Goal: Information Seeking & Learning: Learn about a topic

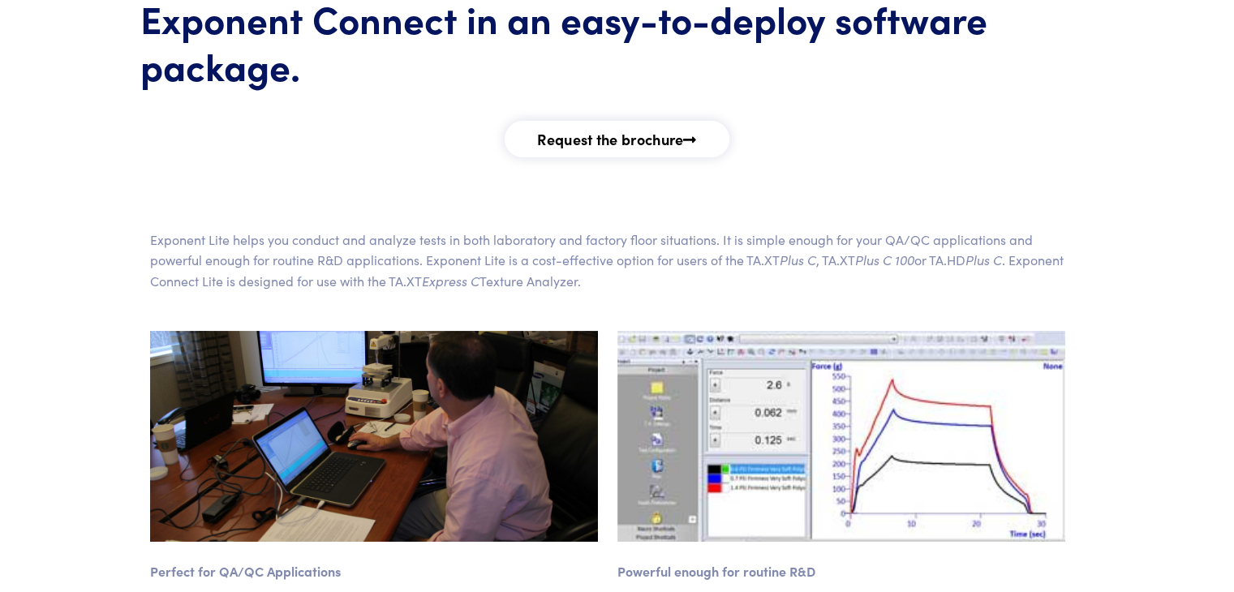
scroll to position [185, 0]
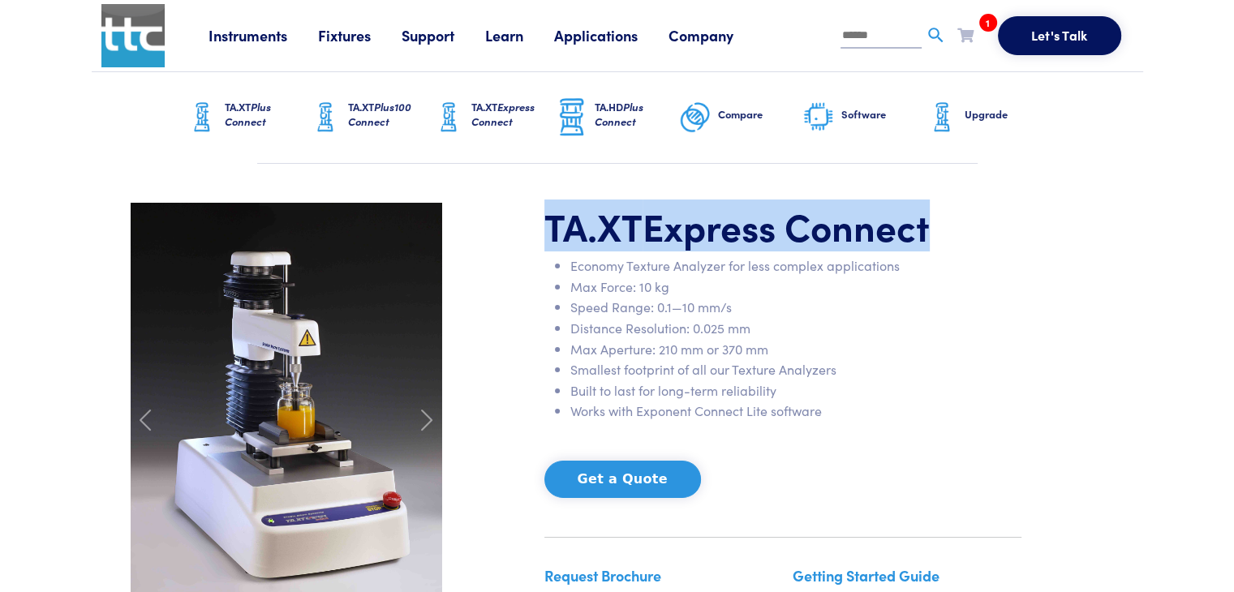
drag, startPoint x: 539, startPoint y: 223, endPoint x: 928, endPoint y: 225, distance: 388.7
click at [928, 225] on div "TA.XT Express Connect Economy Texture Analyzer for less complex applications Ma…" at bounding box center [783, 421] width 497 height 436
copy h1 "TA.XT Express Connect"
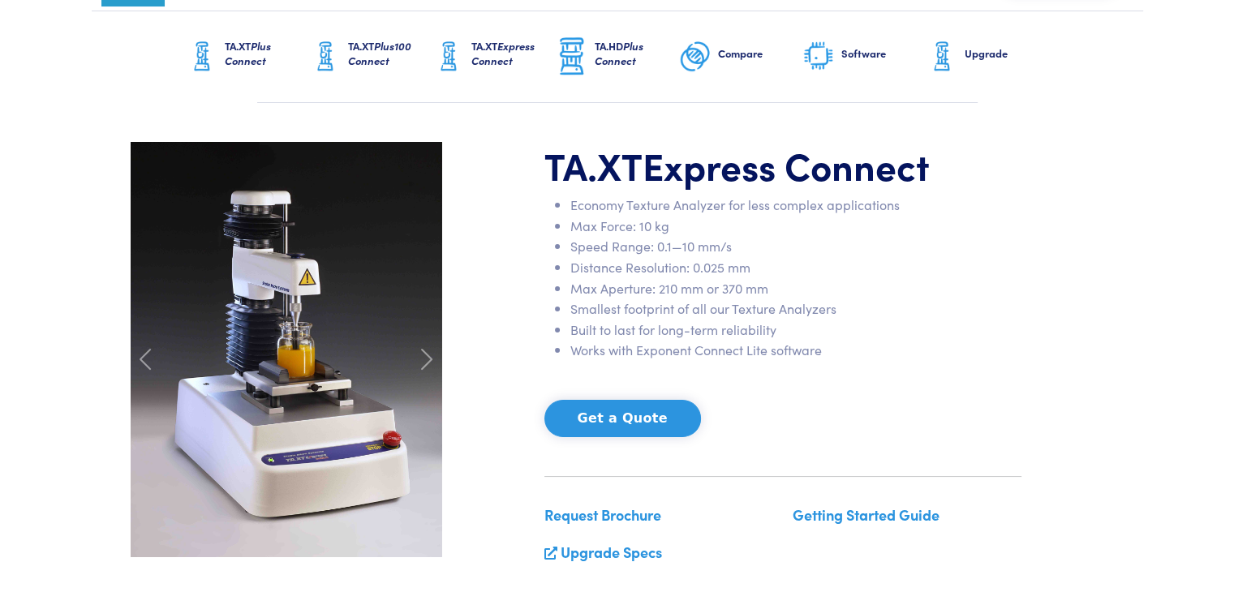
click at [1009, 309] on li "Smallest footprint of all our Texture Analyzers" at bounding box center [796, 309] width 451 height 21
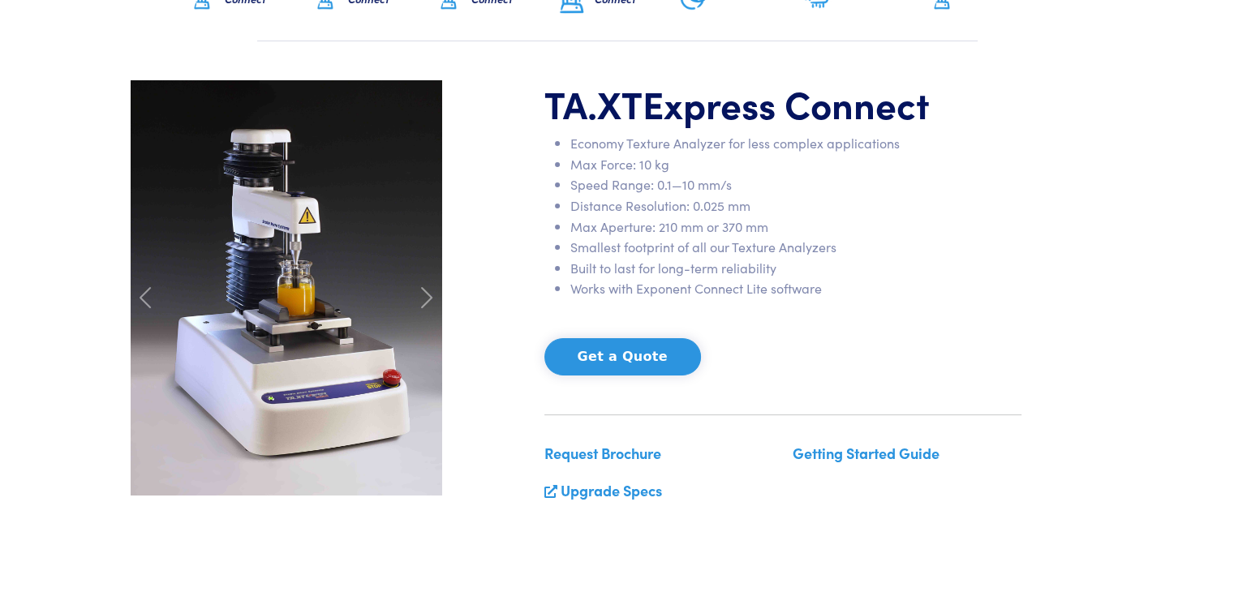
scroll to position [123, 0]
click at [424, 305] on span at bounding box center [427, 297] width 26 height 26
